Goal: Download file/media

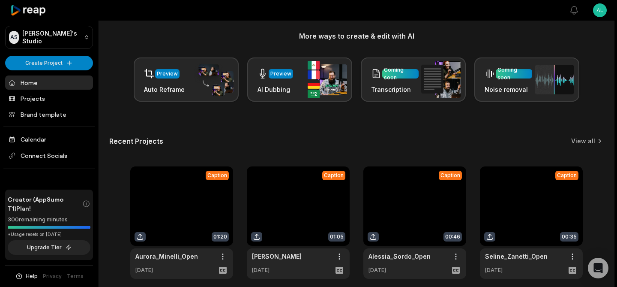
scroll to position [141, 0]
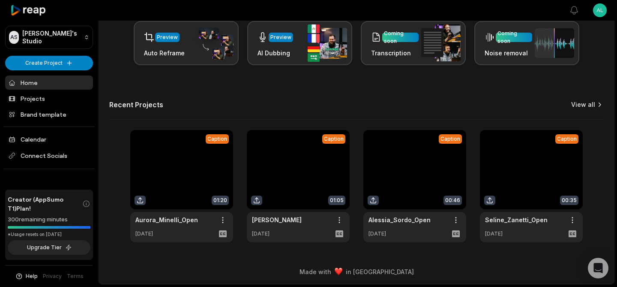
click at [583, 107] on link "View all" at bounding box center [583, 104] width 24 height 9
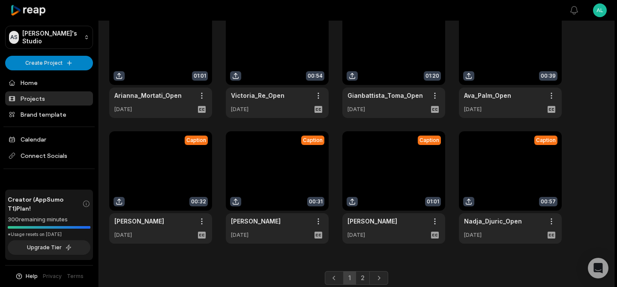
scroll to position [185, 0]
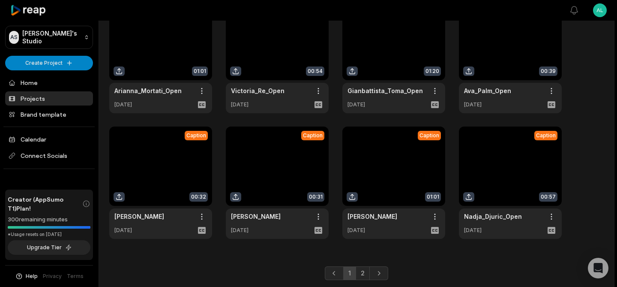
click at [392, 174] on link at bounding box center [393, 182] width 103 height 112
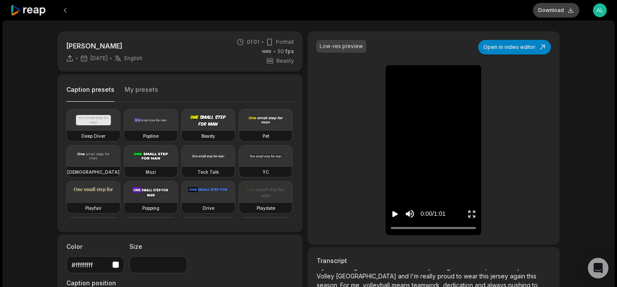
click at [561, 9] on button "Download" at bounding box center [556, 10] width 46 height 15
click at [42, 10] on icon at bounding box center [28, 11] width 36 height 12
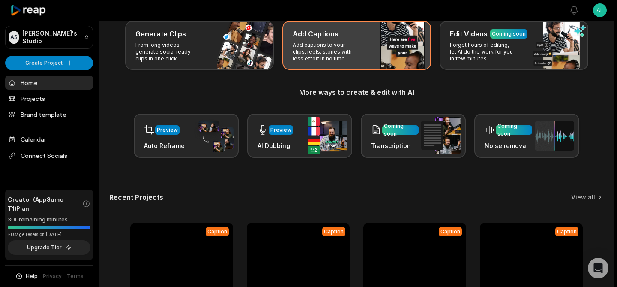
scroll to position [141, 0]
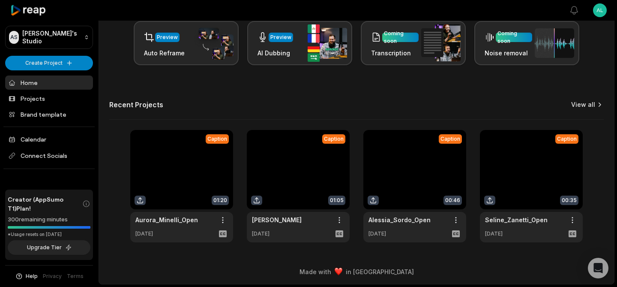
click at [597, 103] on icon at bounding box center [599, 104] width 9 height 9
click at [583, 105] on link "View all" at bounding box center [583, 104] width 24 height 9
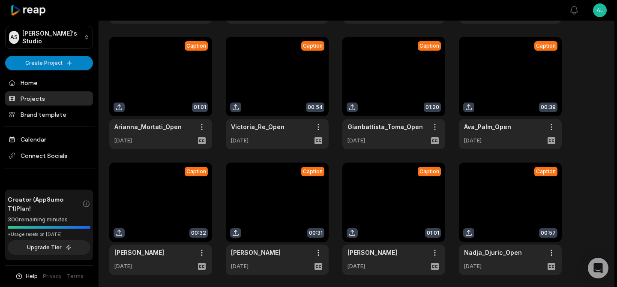
scroll to position [210, 0]
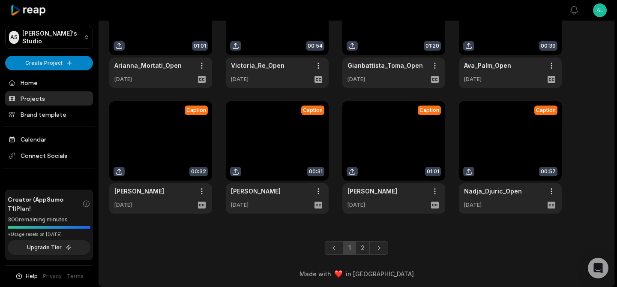
click at [496, 138] on link at bounding box center [510, 157] width 103 height 112
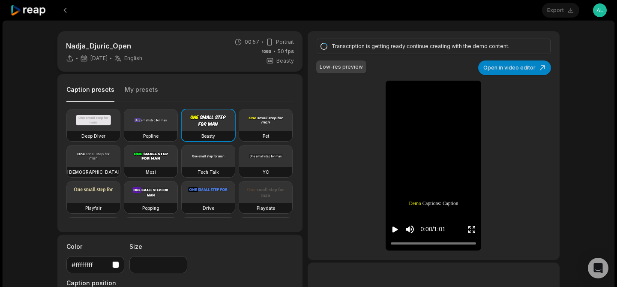
type input "**"
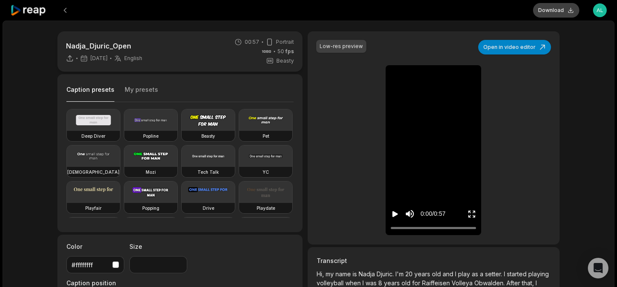
click at [566, 10] on button "Download" at bounding box center [556, 10] width 46 height 15
click at [42, 9] on icon at bounding box center [28, 11] width 36 height 12
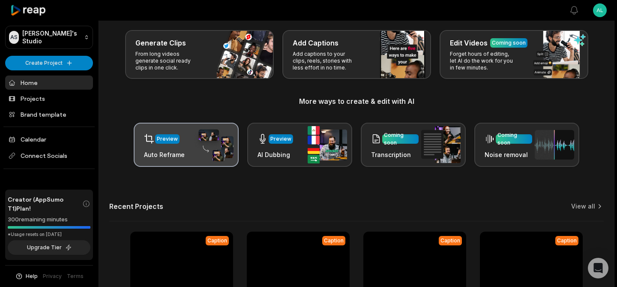
scroll to position [141, 0]
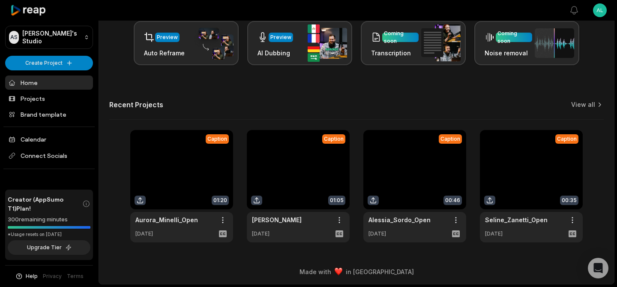
click at [281, 181] on link at bounding box center [298, 186] width 103 height 112
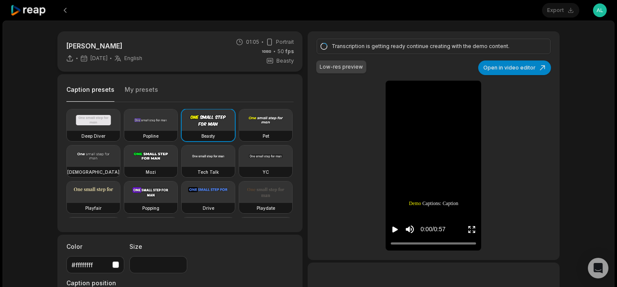
type input "**"
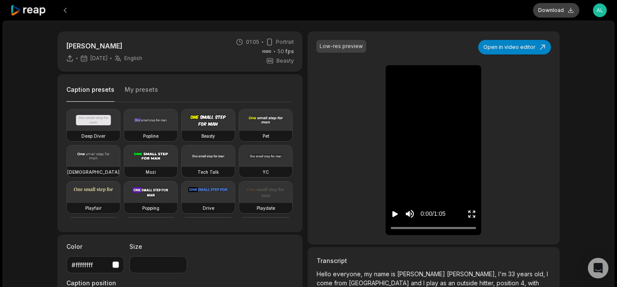
click at [561, 8] on button "Download" at bounding box center [556, 10] width 46 height 15
click at [30, 9] on icon at bounding box center [28, 11] width 36 height 12
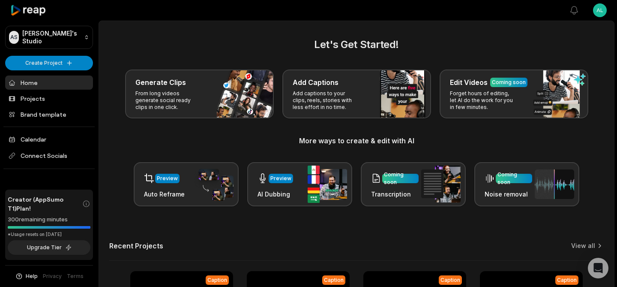
scroll to position [141, 0]
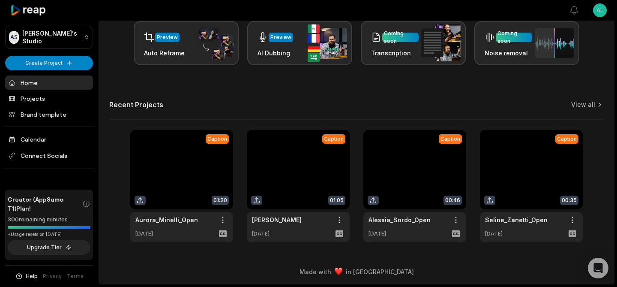
click at [179, 158] on link at bounding box center [181, 186] width 103 height 112
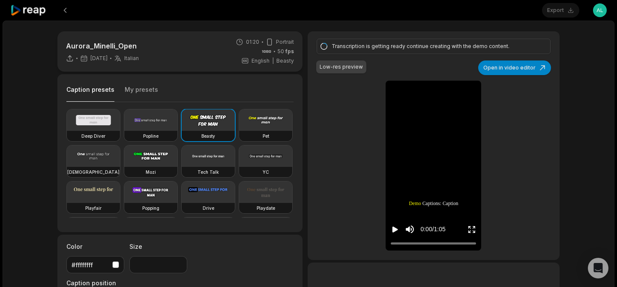
type input "**"
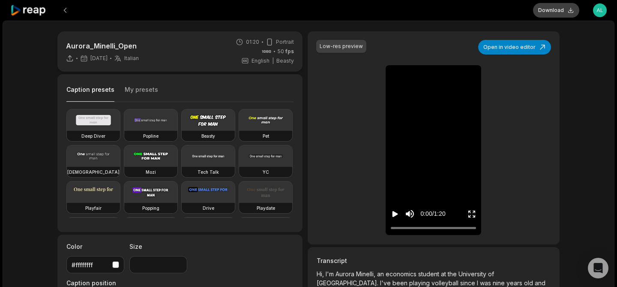
click at [566, 13] on button "Download" at bounding box center [556, 10] width 46 height 15
click at [30, 13] on icon at bounding box center [28, 11] width 36 height 12
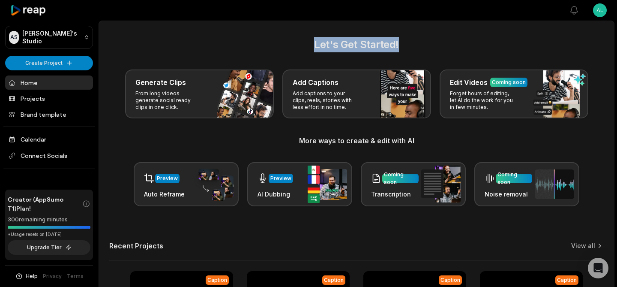
drag, startPoint x: 315, startPoint y: 44, endPoint x: 401, endPoint y: 44, distance: 85.3
click at [401, 44] on h2 "Let's Get Started!" at bounding box center [356, 44] width 495 height 15
drag, startPoint x: 401, startPoint y: 44, endPoint x: 345, endPoint y: 42, distance: 55.3
click at [345, 42] on h2 "Let's Get Started!" at bounding box center [356, 44] width 495 height 15
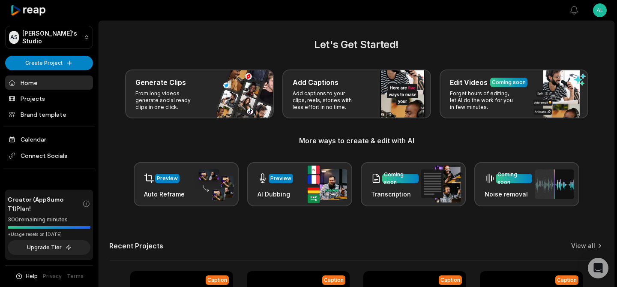
click at [244, 29] on main "Let's Get Started! Generate Clips From long videos generate social ready clips …" at bounding box center [356, 210] width 515 height 379
